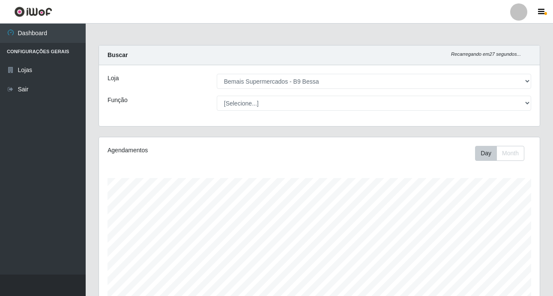
select select "410"
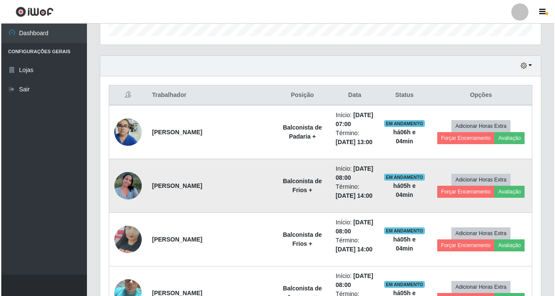
scroll to position [271, 0]
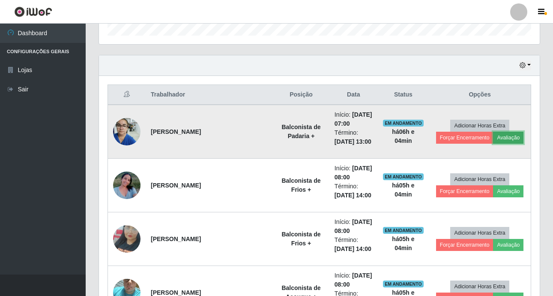
click at [500, 141] on button "Avaliação" at bounding box center [508, 138] width 30 height 12
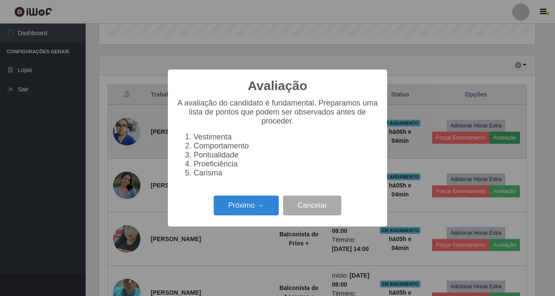
scroll to position [178, 437]
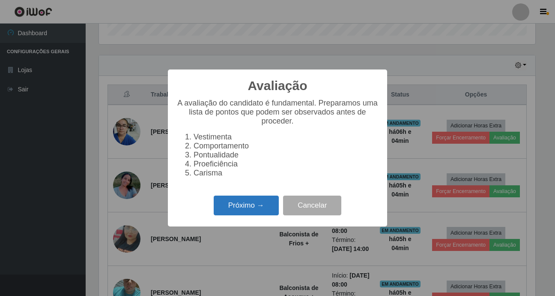
click at [256, 211] on button "Próximo →" at bounding box center [246, 205] width 65 height 20
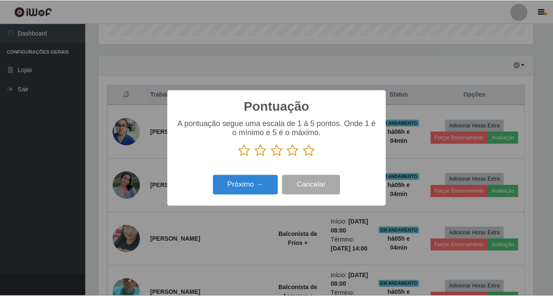
scroll to position [428252, 427994]
click at [245, 153] on icon at bounding box center [245, 150] width 12 height 13
click at [239, 157] on input "radio" at bounding box center [239, 157] width 0 height 0
click at [263, 152] on icon at bounding box center [261, 150] width 12 height 13
click at [255, 157] on input "radio" at bounding box center [255, 157] width 0 height 0
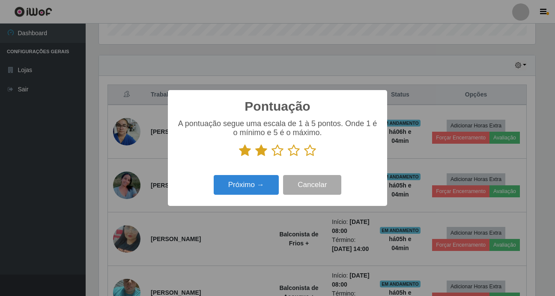
drag, startPoint x: 277, startPoint y: 151, endPoint x: 289, endPoint y: 156, distance: 13.1
click at [278, 151] on icon at bounding box center [278, 150] width 12 height 13
click at [272, 157] on input "radio" at bounding box center [272, 157] width 0 height 0
click at [294, 154] on icon at bounding box center [294, 150] width 12 height 13
click at [288, 157] on input "radio" at bounding box center [288, 157] width 0 height 0
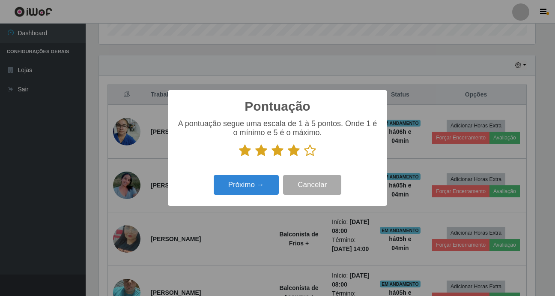
click at [308, 153] on icon at bounding box center [310, 150] width 12 height 13
click at [304, 157] on input "radio" at bounding box center [304, 157] width 0 height 0
click at [322, 188] on button "Cancelar" at bounding box center [312, 185] width 58 height 20
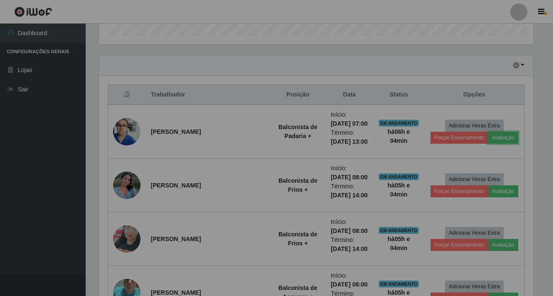
scroll to position [178, 441]
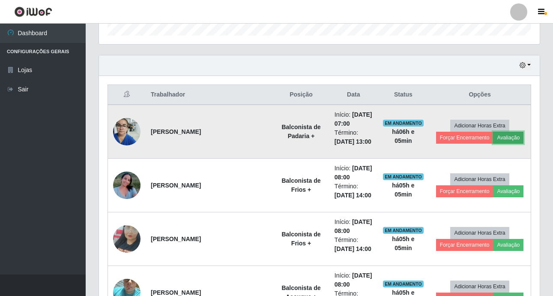
click at [504, 139] on button "Avaliação" at bounding box center [508, 138] width 30 height 12
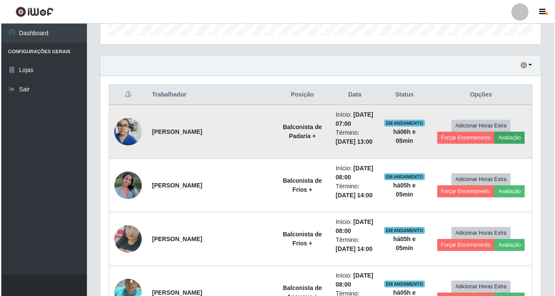
scroll to position [178, 437]
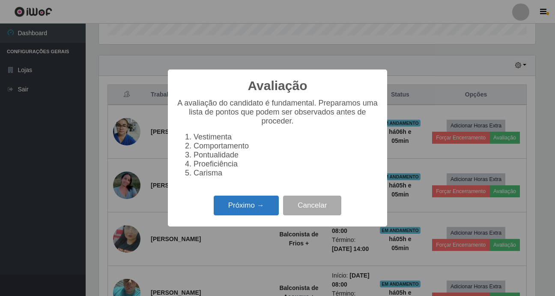
click at [232, 212] on button "Próximo →" at bounding box center [246, 205] width 65 height 20
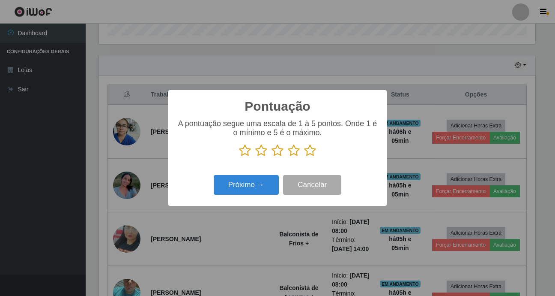
click at [247, 154] on icon at bounding box center [245, 150] width 12 height 13
click at [239, 157] on input "radio" at bounding box center [239, 157] width 0 height 0
drag, startPoint x: 259, startPoint y: 153, endPoint x: 267, endPoint y: 152, distance: 8.6
click at [260, 153] on icon at bounding box center [261, 150] width 12 height 13
click at [255, 157] on input "radio" at bounding box center [255, 157] width 0 height 0
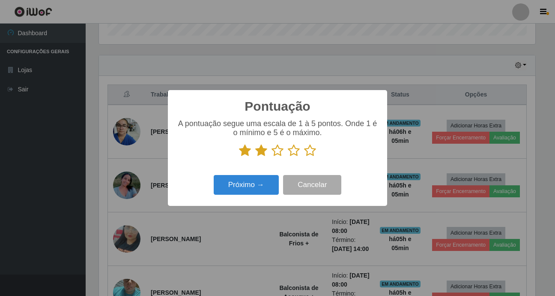
drag, startPoint x: 275, startPoint y: 151, endPoint x: 297, endPoint y: 152, distance: 21.4
click at [280, 151] on icon at bounding box center [278, 150] width 12 height 13
click at [272, 157] on input "radio" at bounding box center [272, 157] width 0 height 0
click at [297, 152] on icon at bounding box center [294, 150] width 12 height 13
click at [288, 157] on input "radio" at bounding box center [288, 157] width 0 height 0
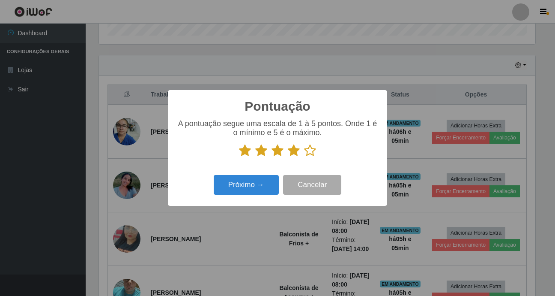
click at [313, 149] on icon at bounding box center [310, 150] width 12 height 13
click at [304, 157] on input "radio" at bounding box center [304, 157] width 0 height 0
click at [259, 183] on button "Próximo →" at bounding box center [246, 185] width 65 height 20
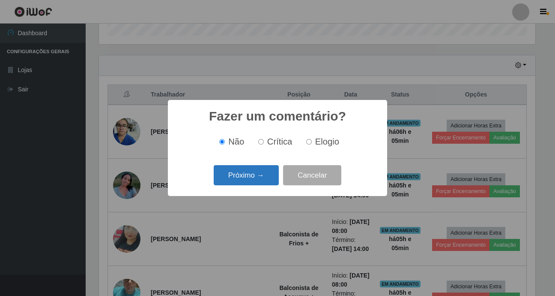
click at [248, 177] on button "Próximo →" at bounding box center [246, 175] width 65 height 20
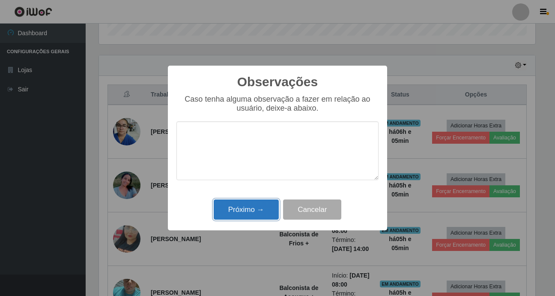
click at [248, 210] on button "Próximo →" at bounding box center [246, 209] width 65 height 20
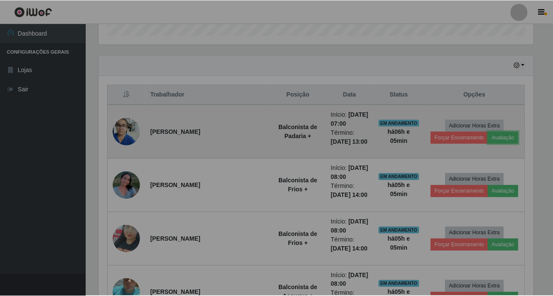
scroll to position [178, 441]
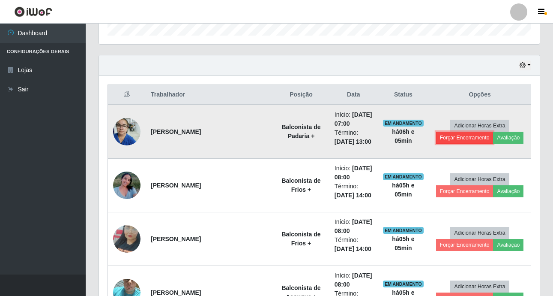
click at [462, 140] on button "Forçar Encerramento" at bounding box center [464, 138] width 57 height 12
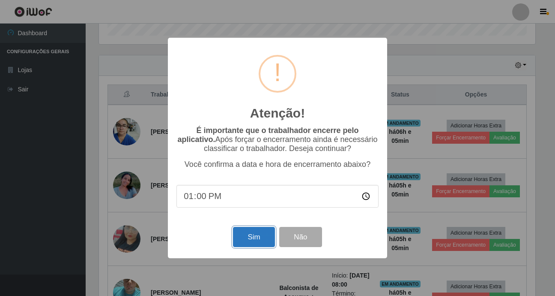
click at [248, 236] on button "Sim" at bounding box center [254, 237] width 42 height 20
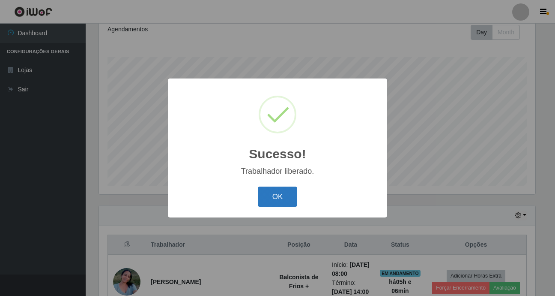
click at [292, 197] on button "OK" at bounding box center [278, 196] width 40 height 20
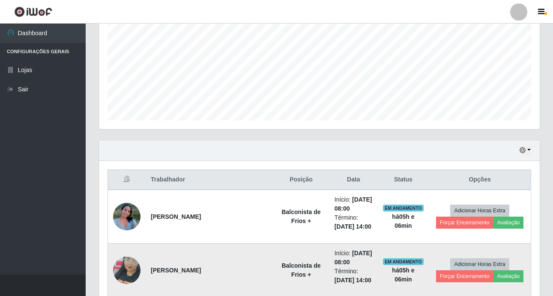
scroll to position [249, 0]
